Goal: Task Accomplishment & Management: Use online tool/utility

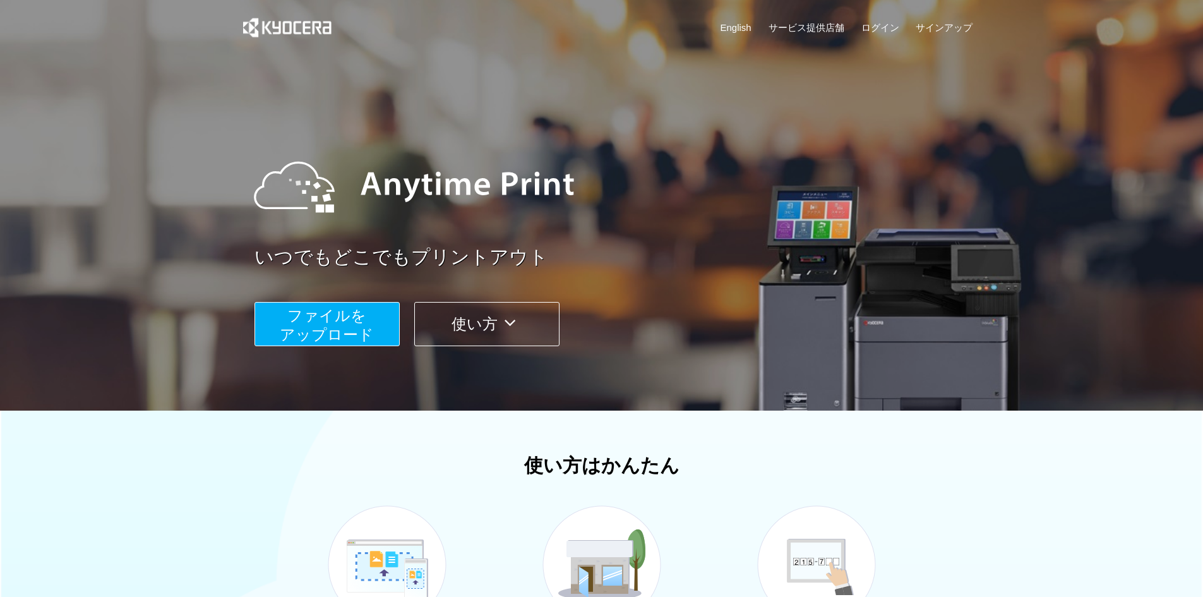
click at [323, 322] on span "ファイルを ​​アップロード" at bounding box center [327, 325] width 94 height 36
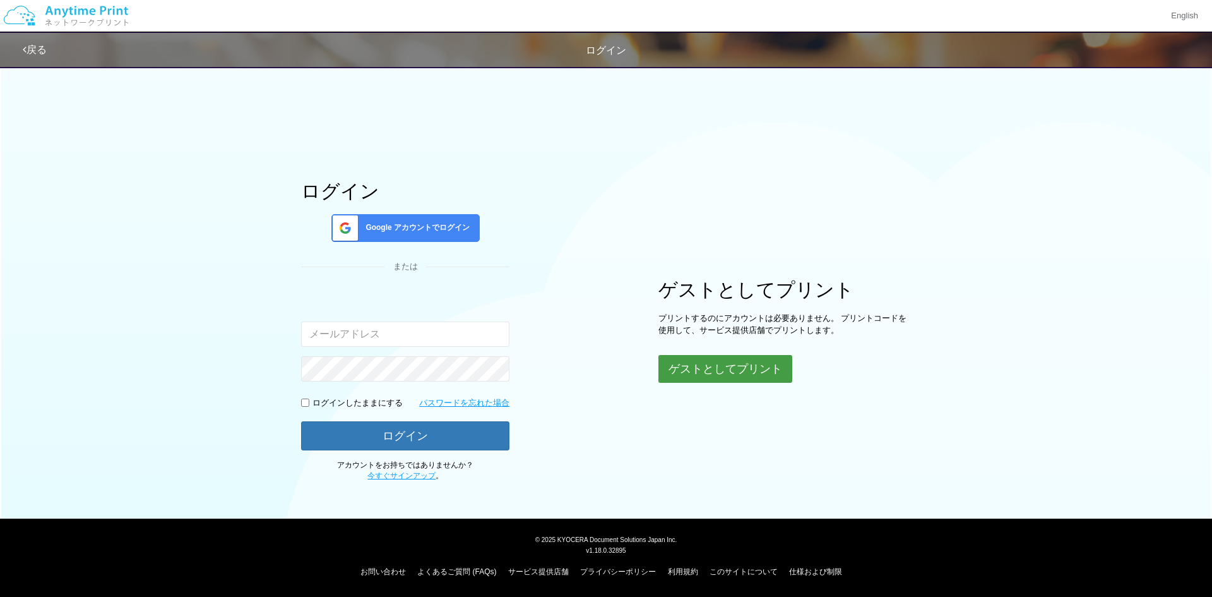
click at [732, 366] on button "ゲストとしてプリント" at bounding box center [726, 369] width 134 height 28
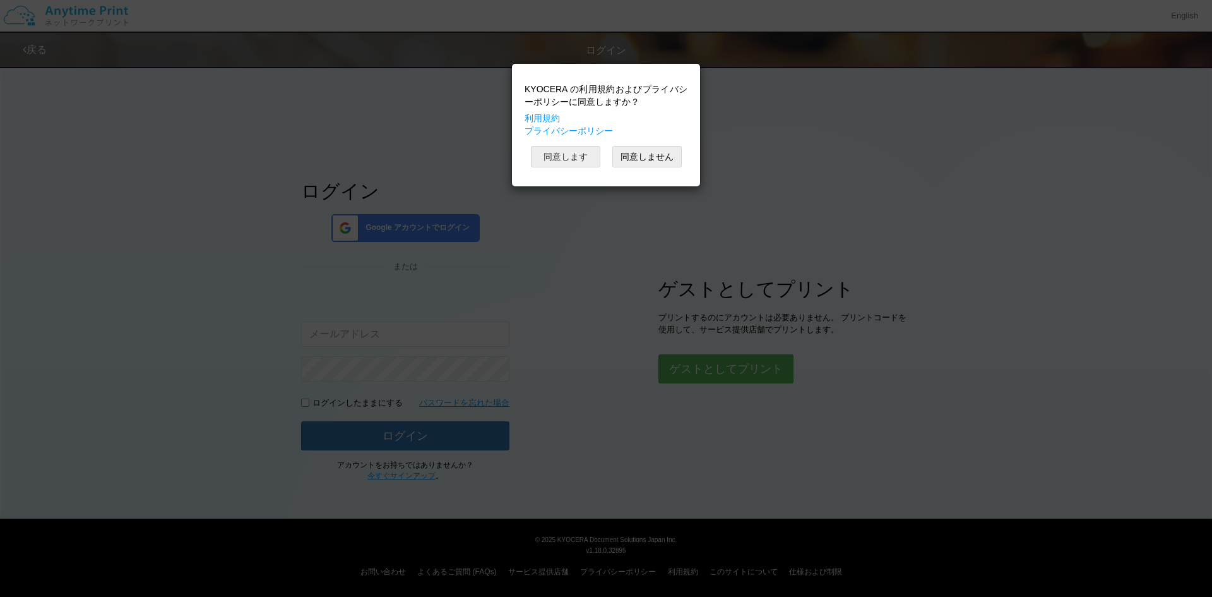
click at [565, 155] on button "同意します" at bounding box center [565, 156] width 69 height 21
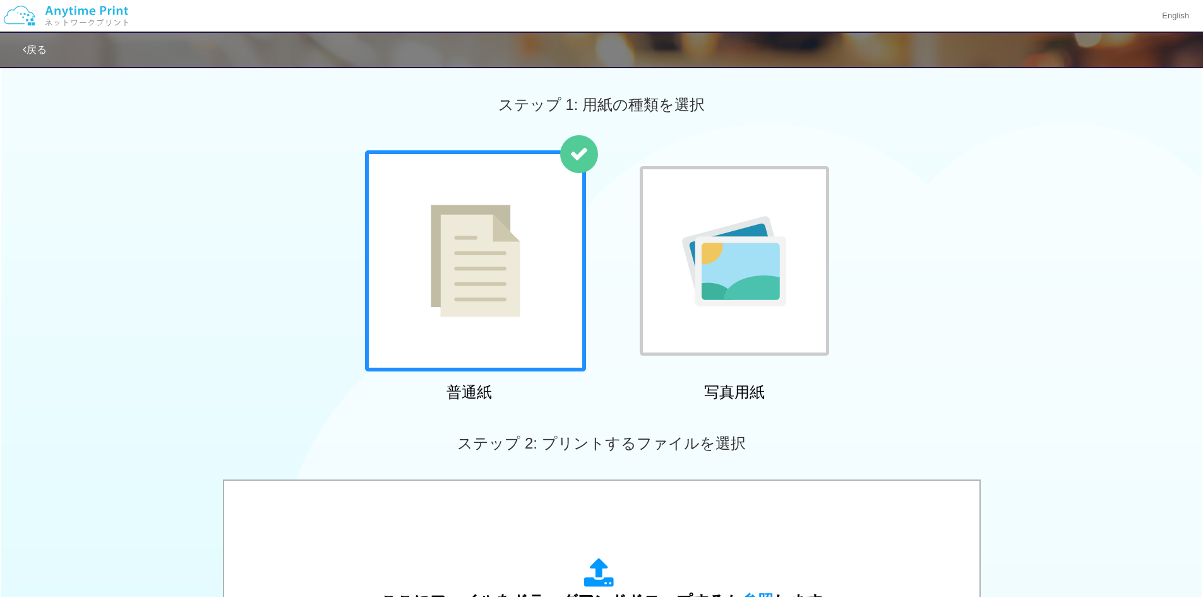
click at [783, 285] on img at bounding box center [734, 261] width 104 height 90
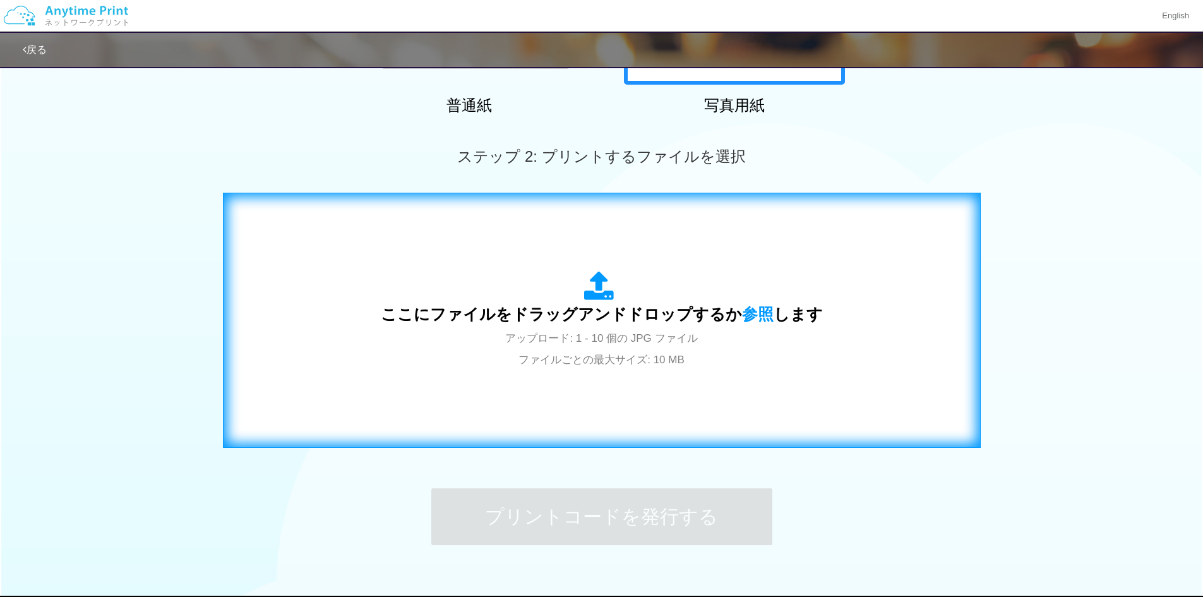
scroll to position [364, 0]
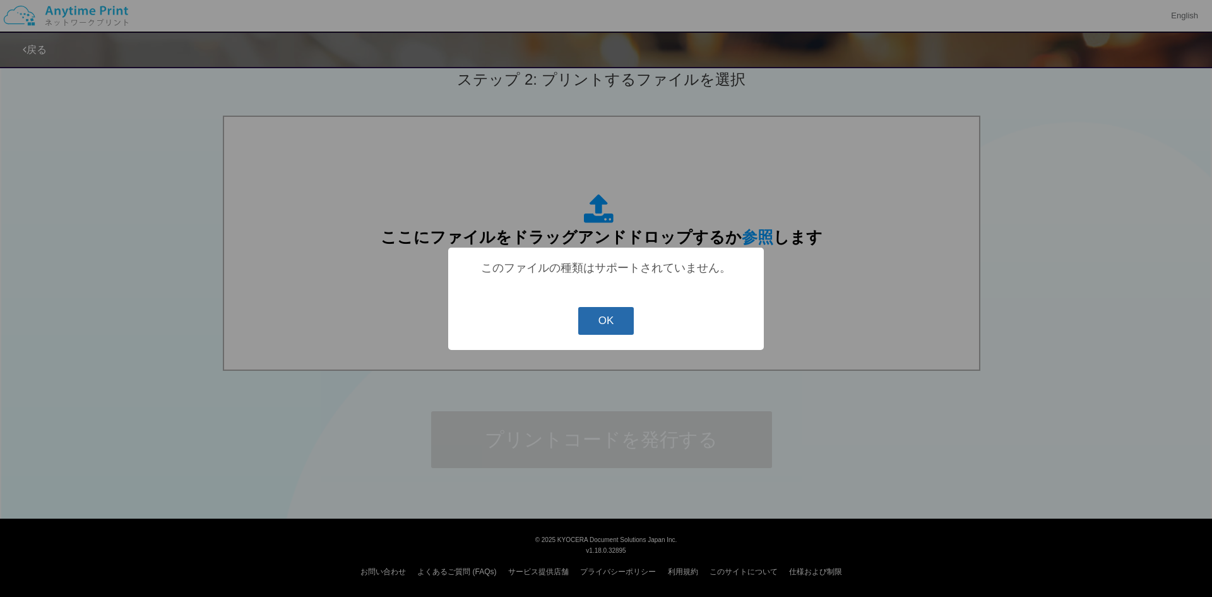
click at [605, 328] on button "OK" at bounding box center [606, 321] width 56 height 28
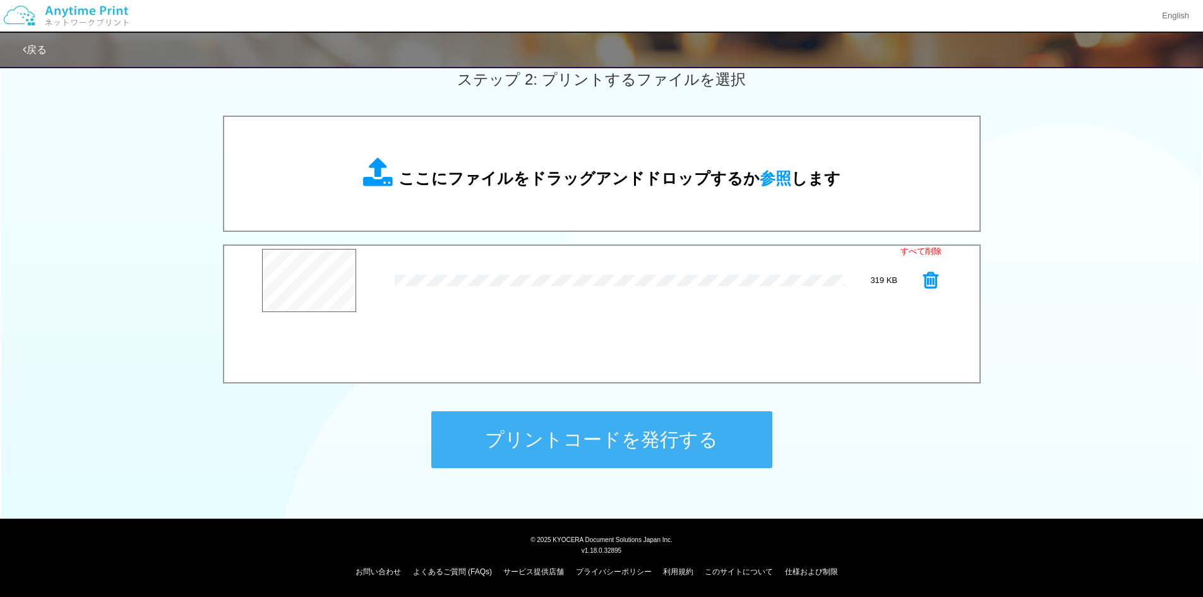
click at [641, 455] on button "プリントコードを発行する" at bounding box center [601, 439] width 341 height 57
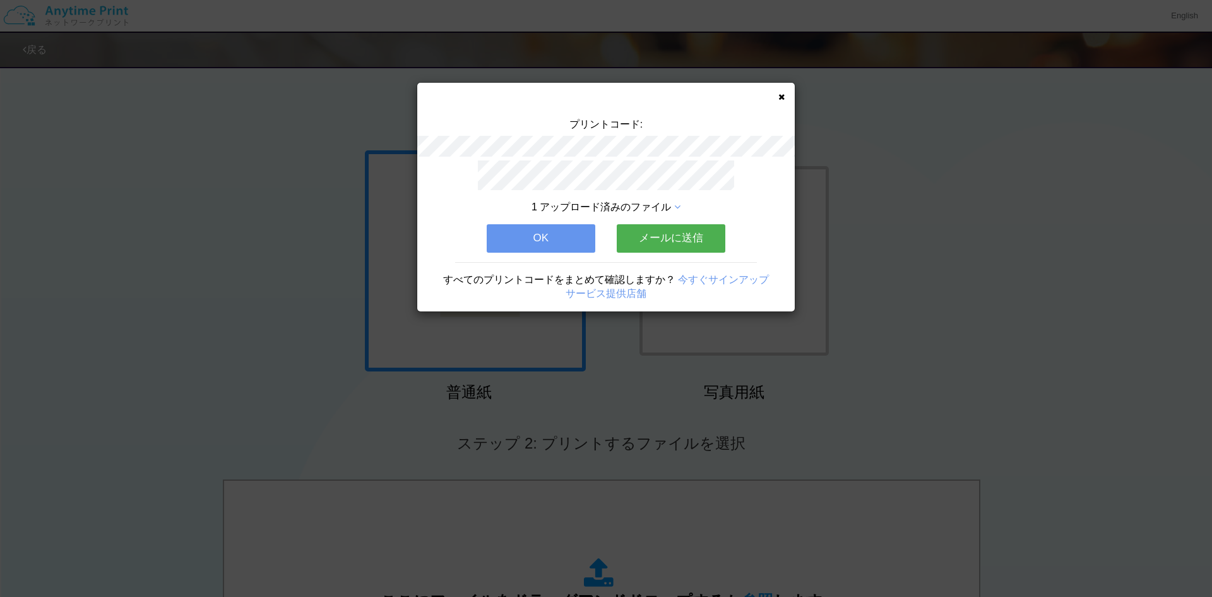
click at [537, 236] on button "OK" at bounding box center [541, 238] width 109 height 28
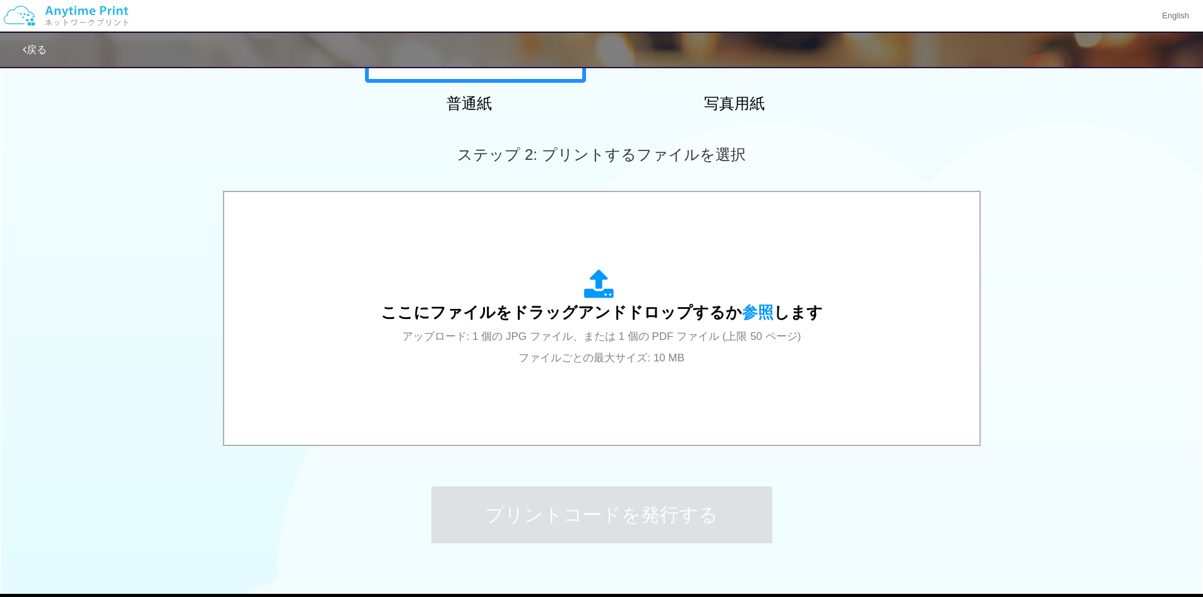
scroll to position [258, 0]
